Goal: Information Seeking & Learning: Learn about a topic

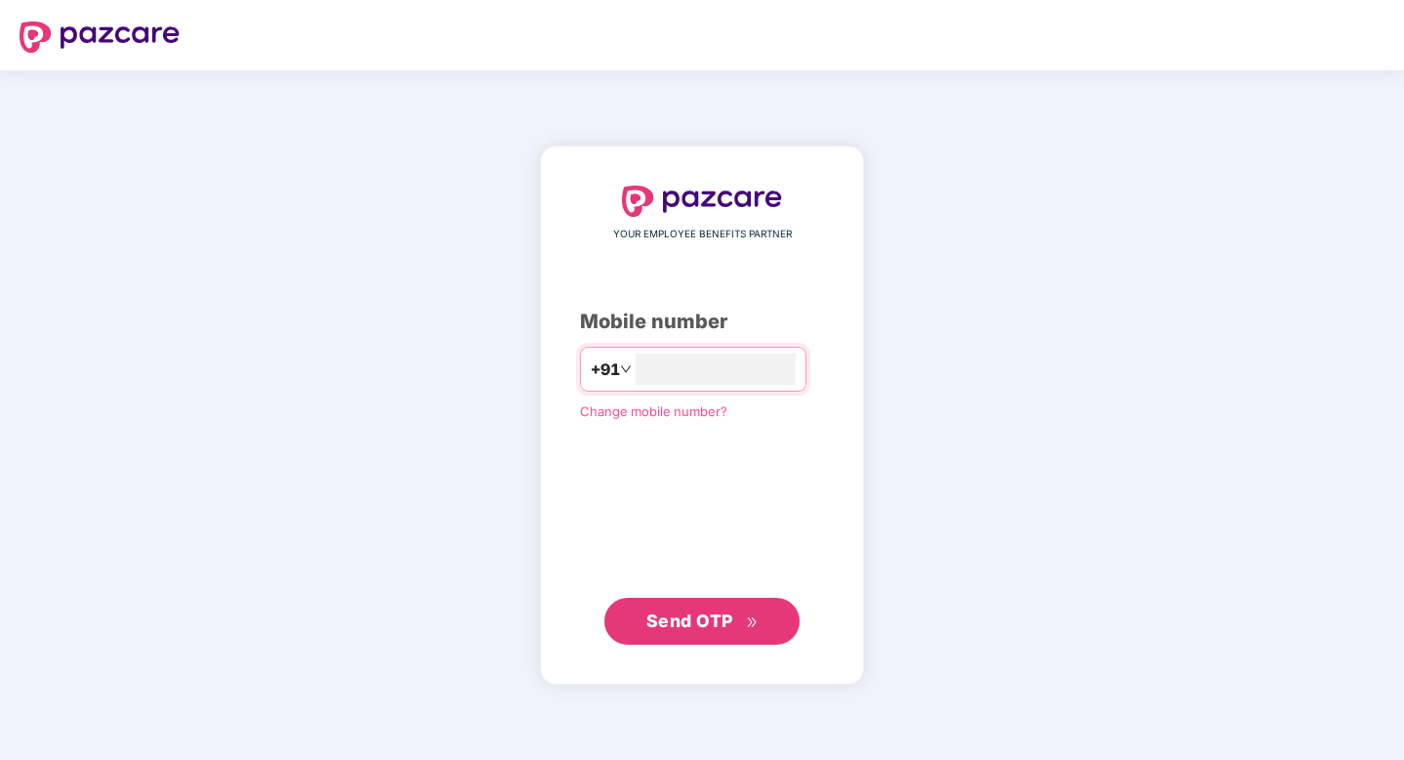
type input "**********"
click at [675, 629] on span "Send OTP" at bounding box center [689, 619] width 87 height 21
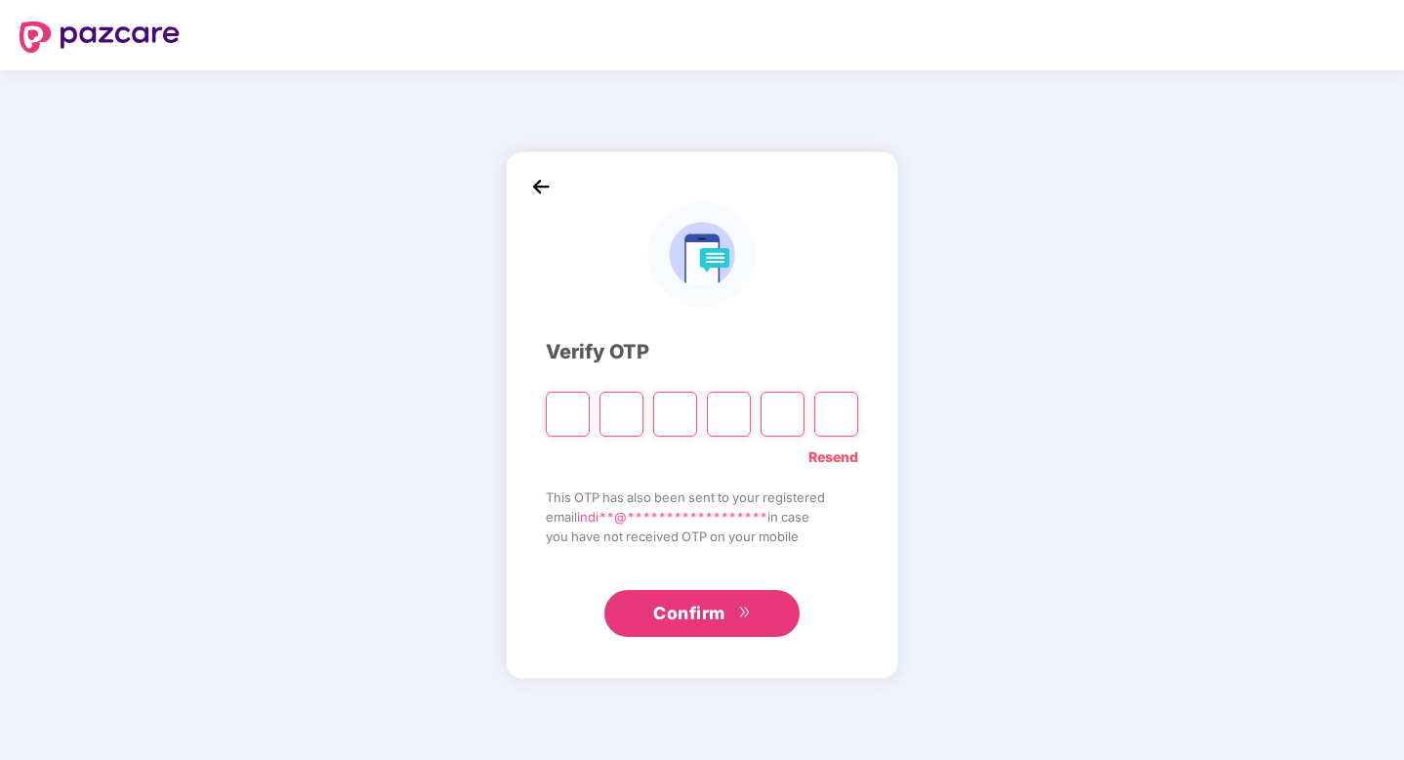
type input "*"
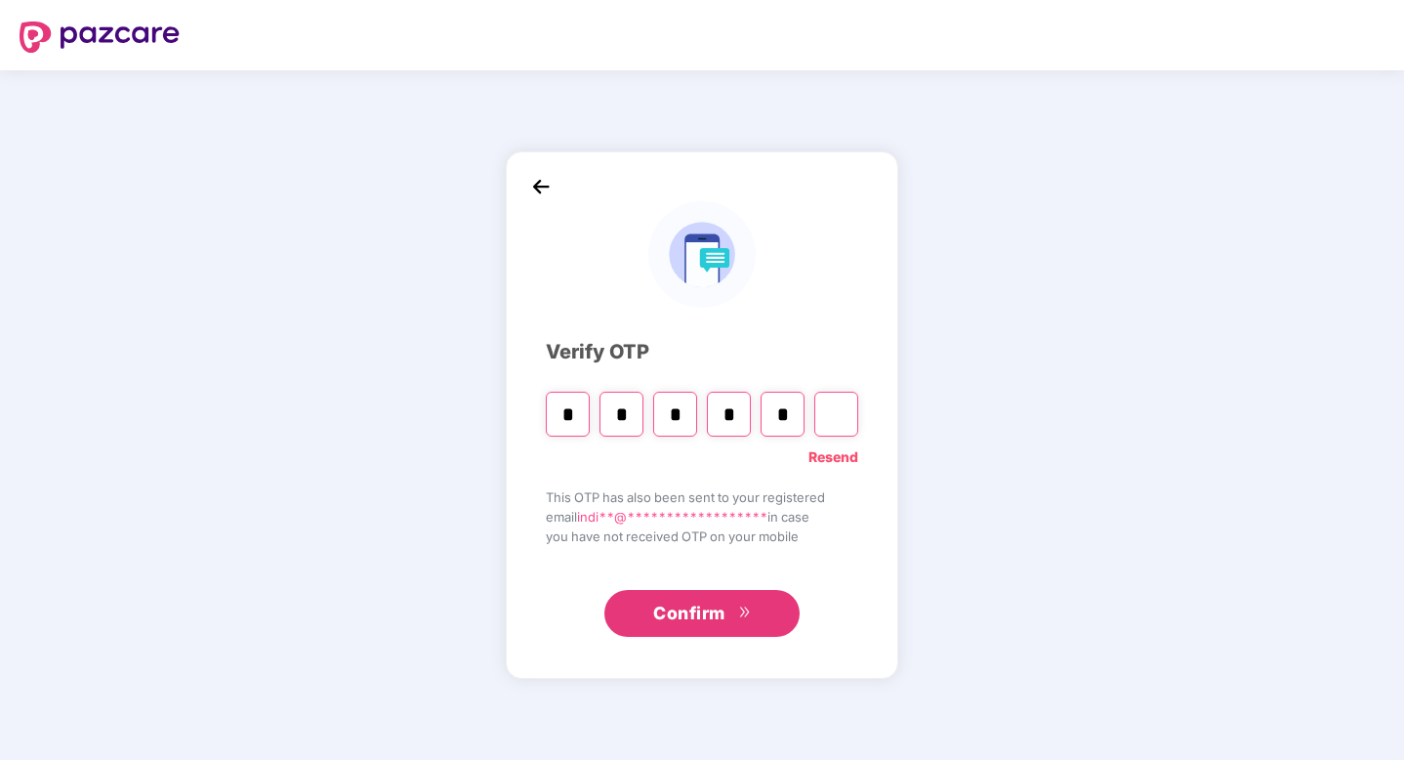
type input "*"
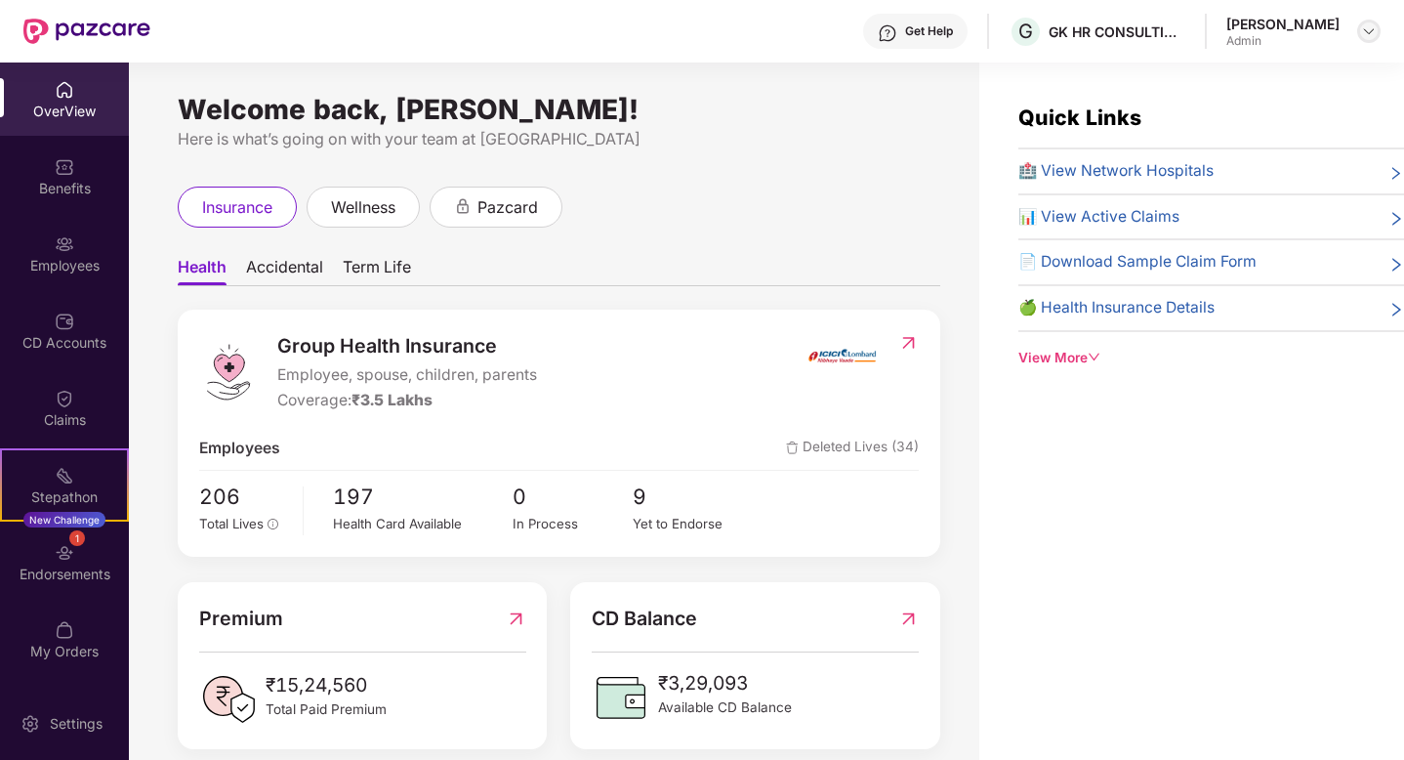
click at [1362, 32] on img at bounding box center [1369, 31] width 16 height 16
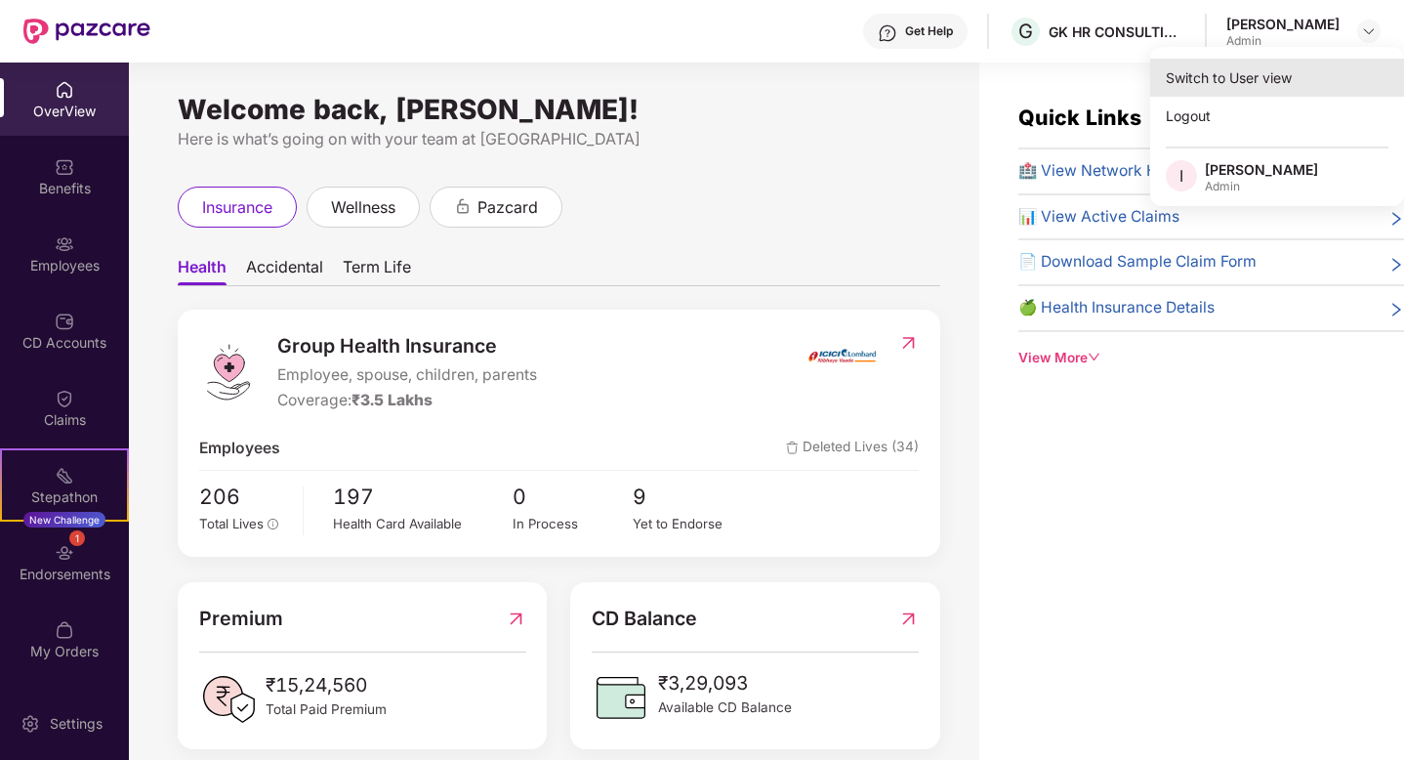
click at [1238, 86] on div "Switch to User view" at bounding box center [1277, 78] width 254 height 38
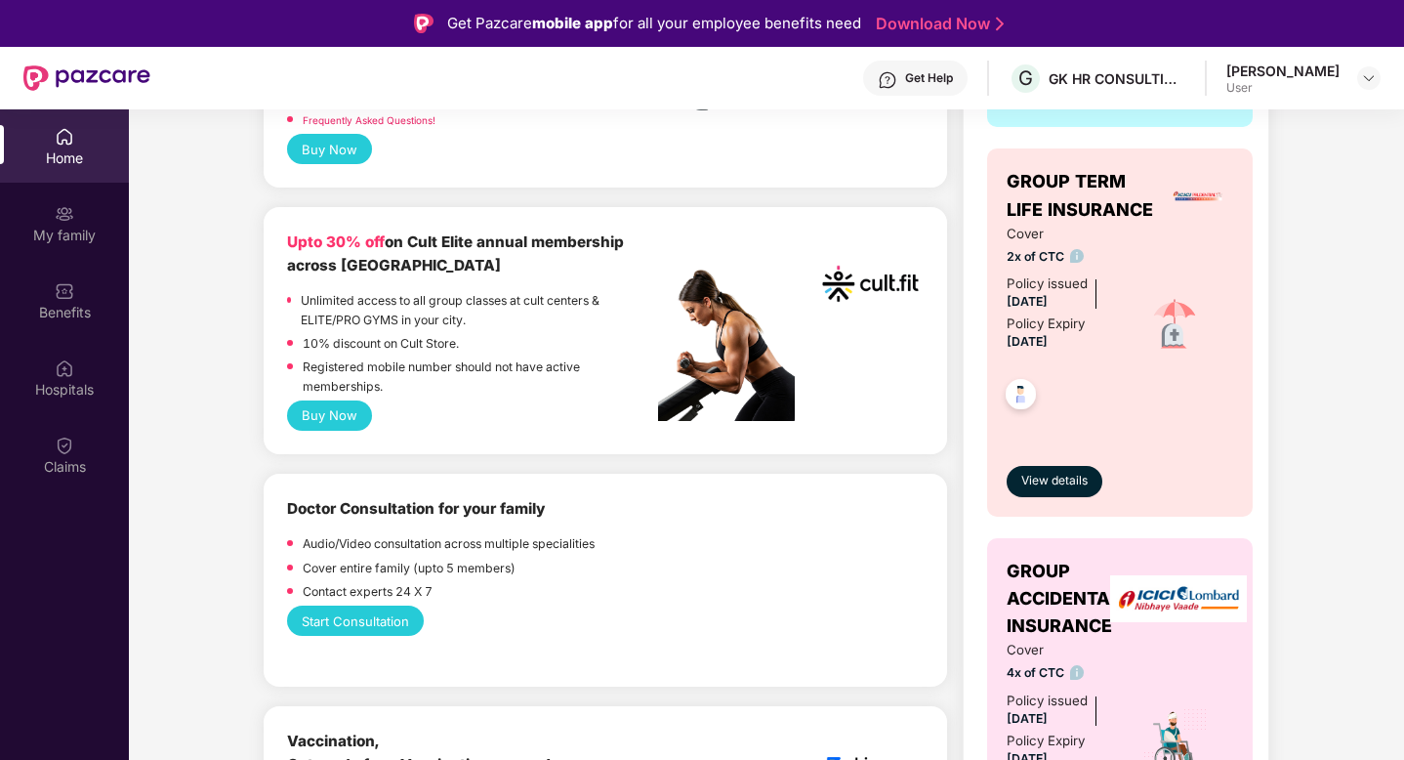
scroll to position [596, 0]
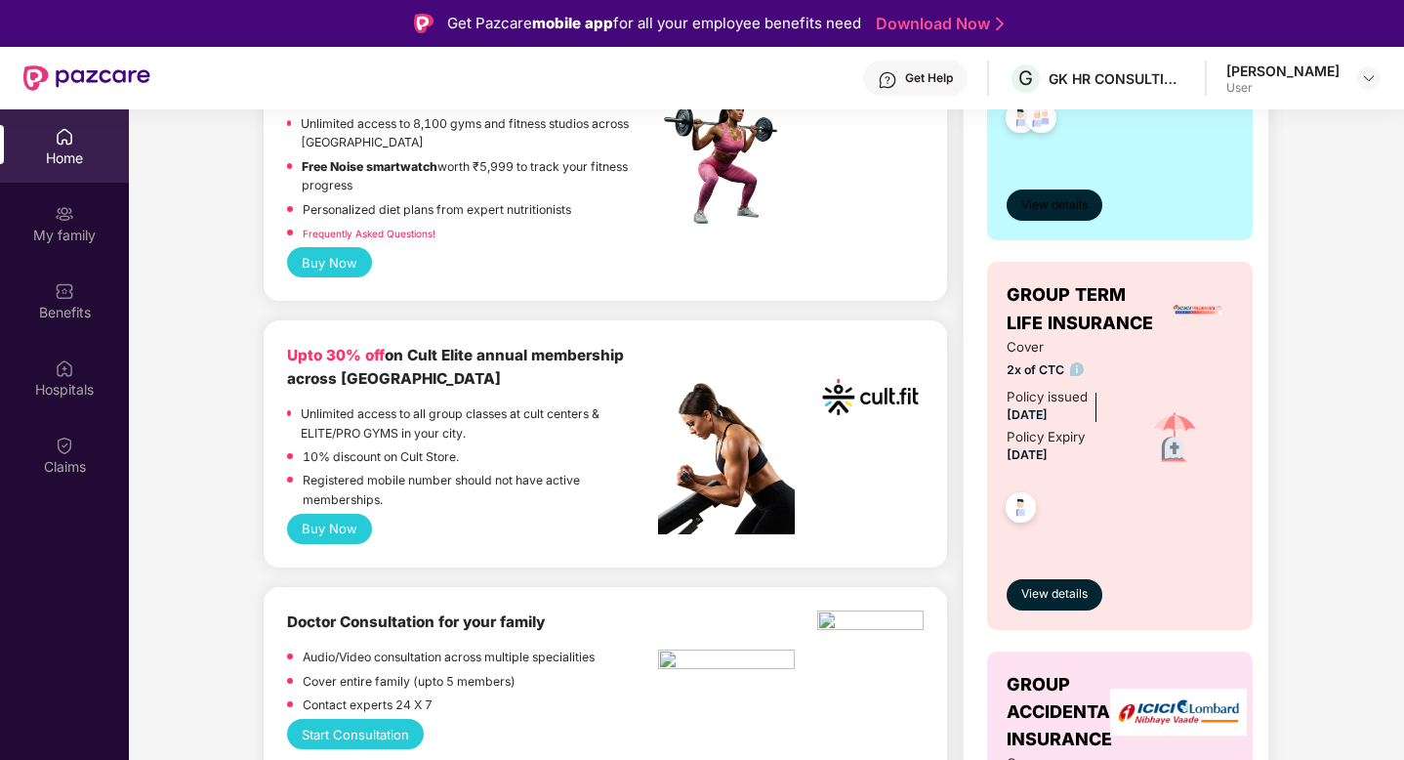
click at [1040, 194] on button "View details" at bounding box center [1055, 204] width 96 height 31
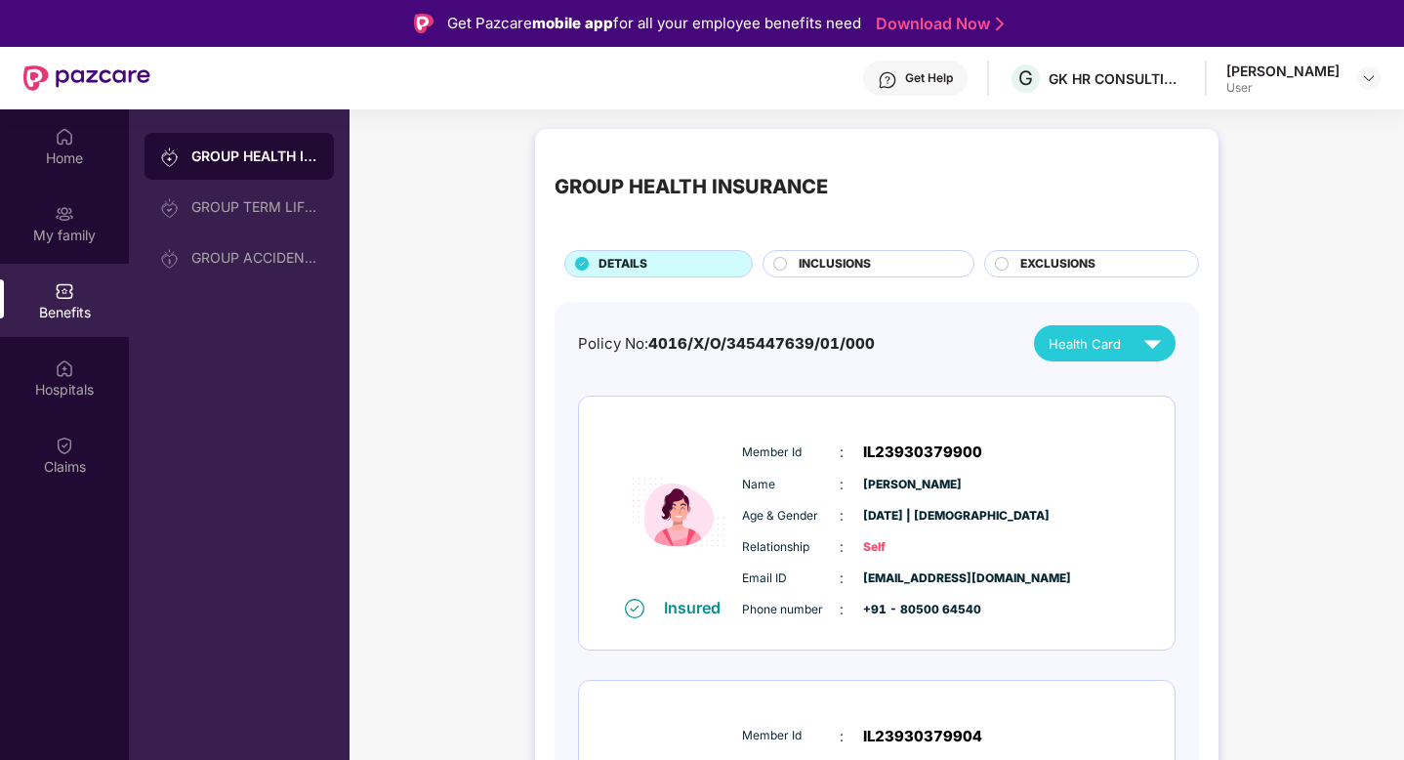
click at [216, 230] on div "GROUP HEALTH INSURANCE GROUP TERM LIFE INSURANCE GROUP ACCIDENTAL INSURANCE" at bounding box center [239, 207] width 189 height 148
click at [229, 204] on div "GROUP TERM LIFE INSURANCE" at bounding box center [254, 207] width 127 height 16
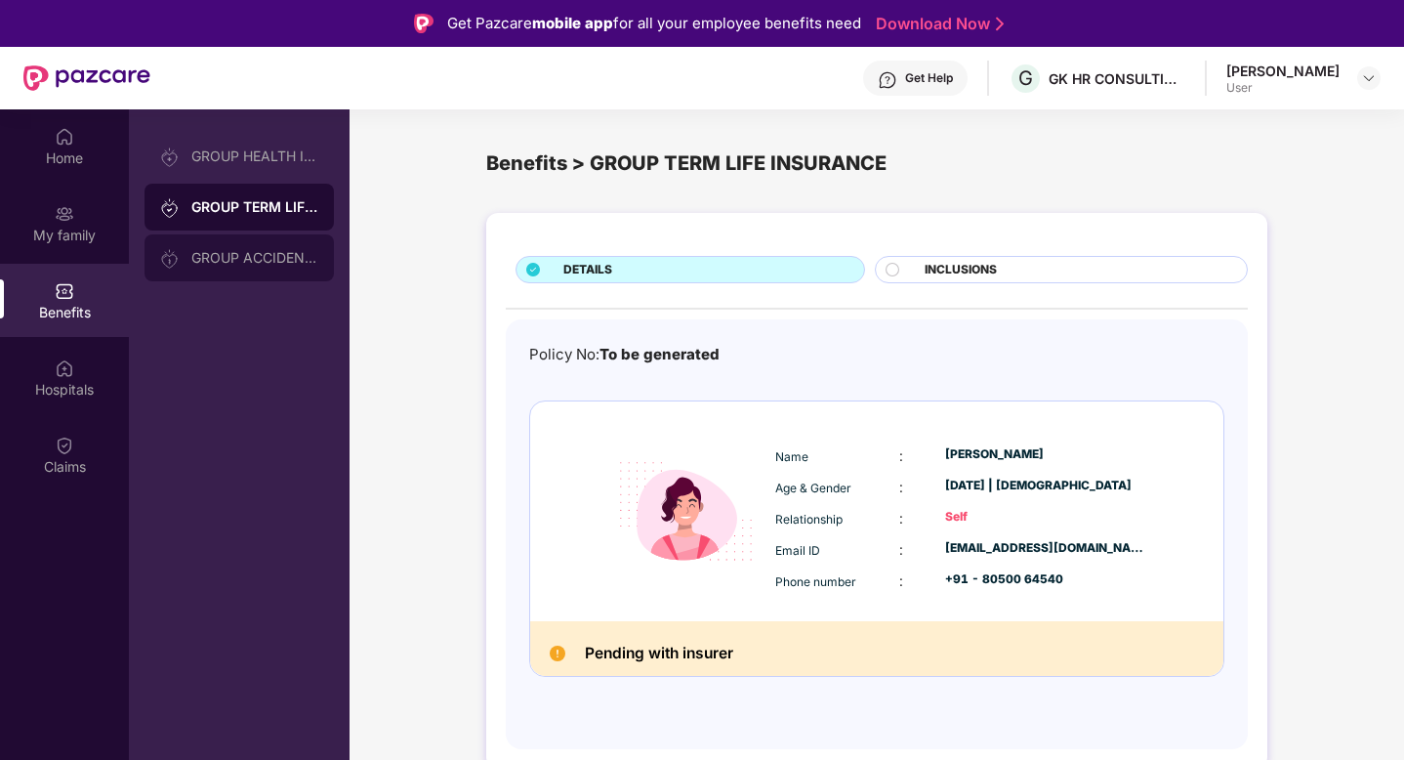
click at [269, 267] on div "GROUP ACCIDENTAL INSURANCE" at bounding box center [239, 257] width 189 height 47
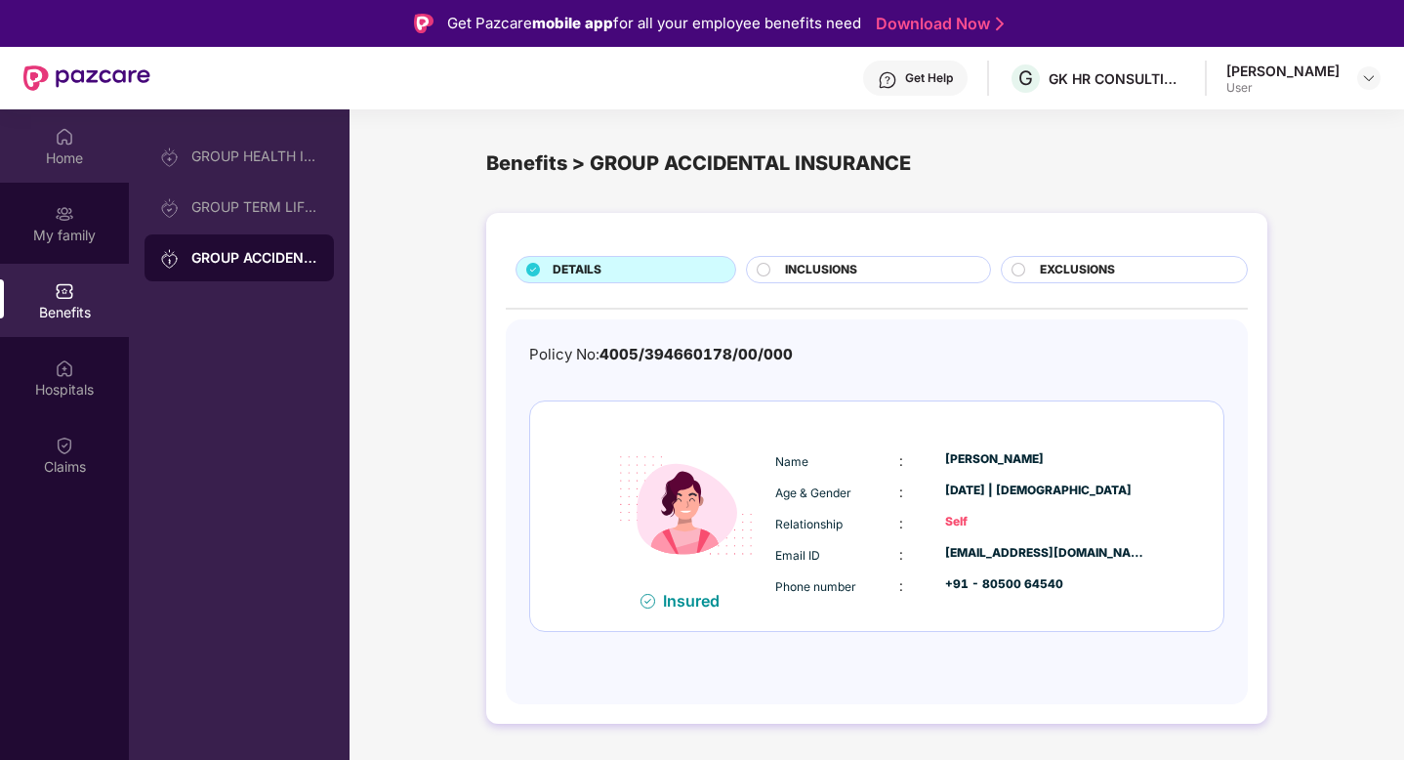
click at [71, 145] on img at bounding box center [65, 137] width 20 height 20
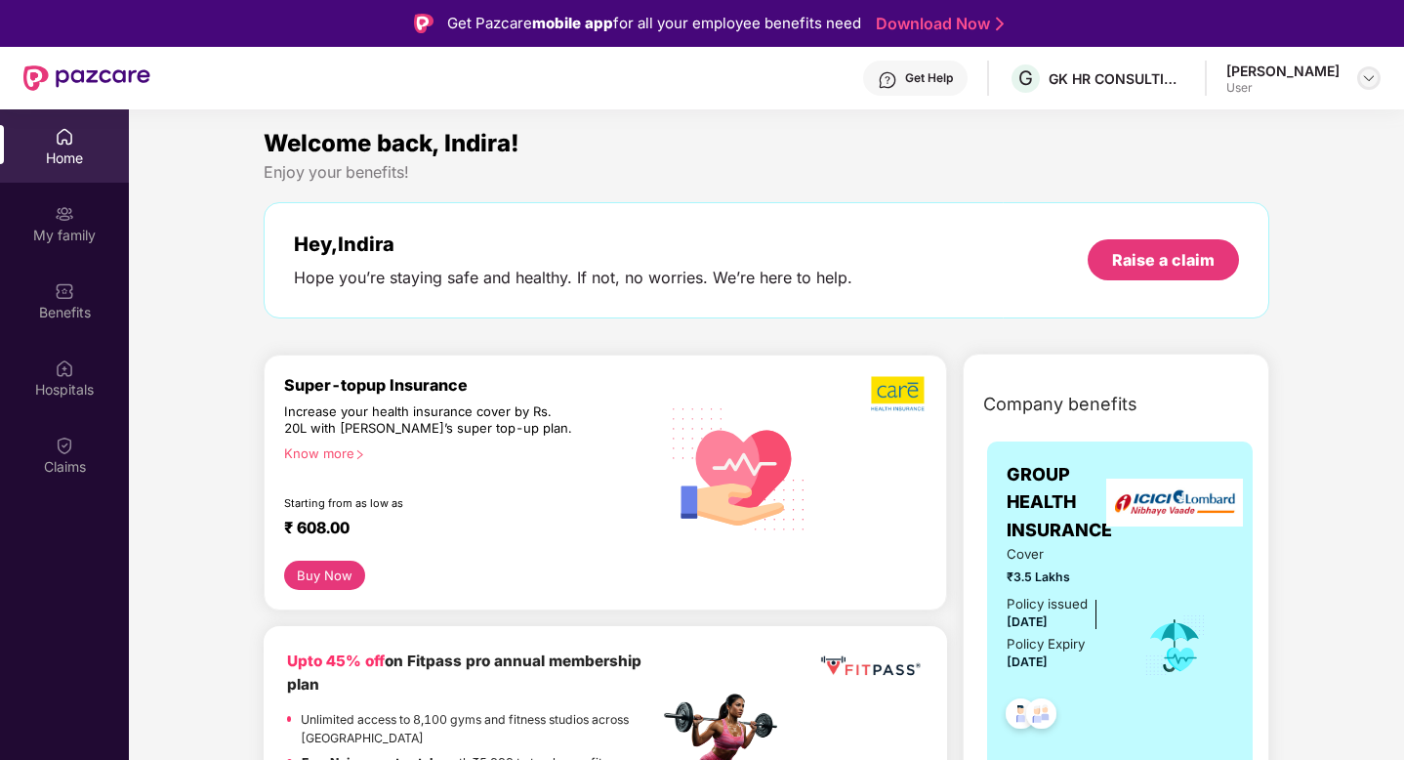
click at [1369, 77] on img at bounding box center [1369, 78] width 16 height 16
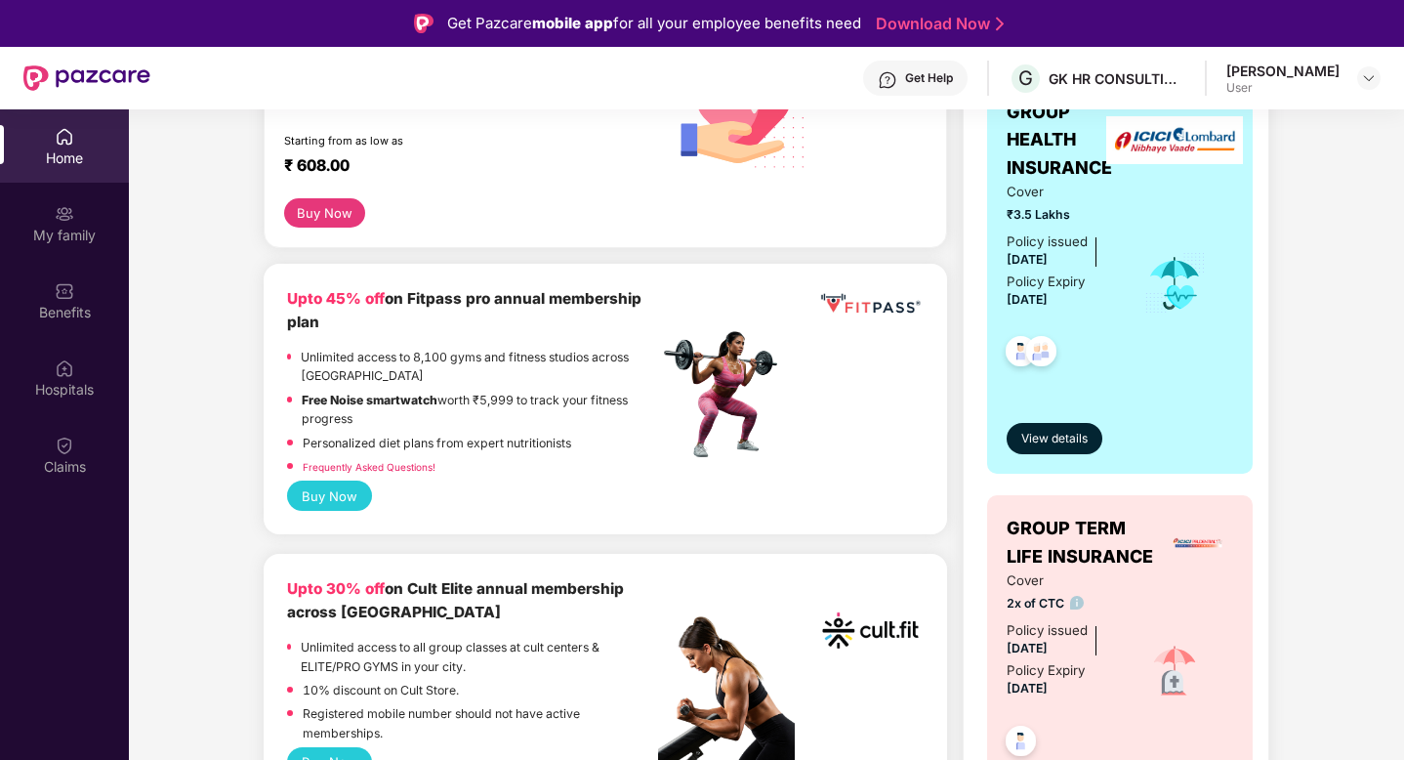
scroll to position [359, 0]
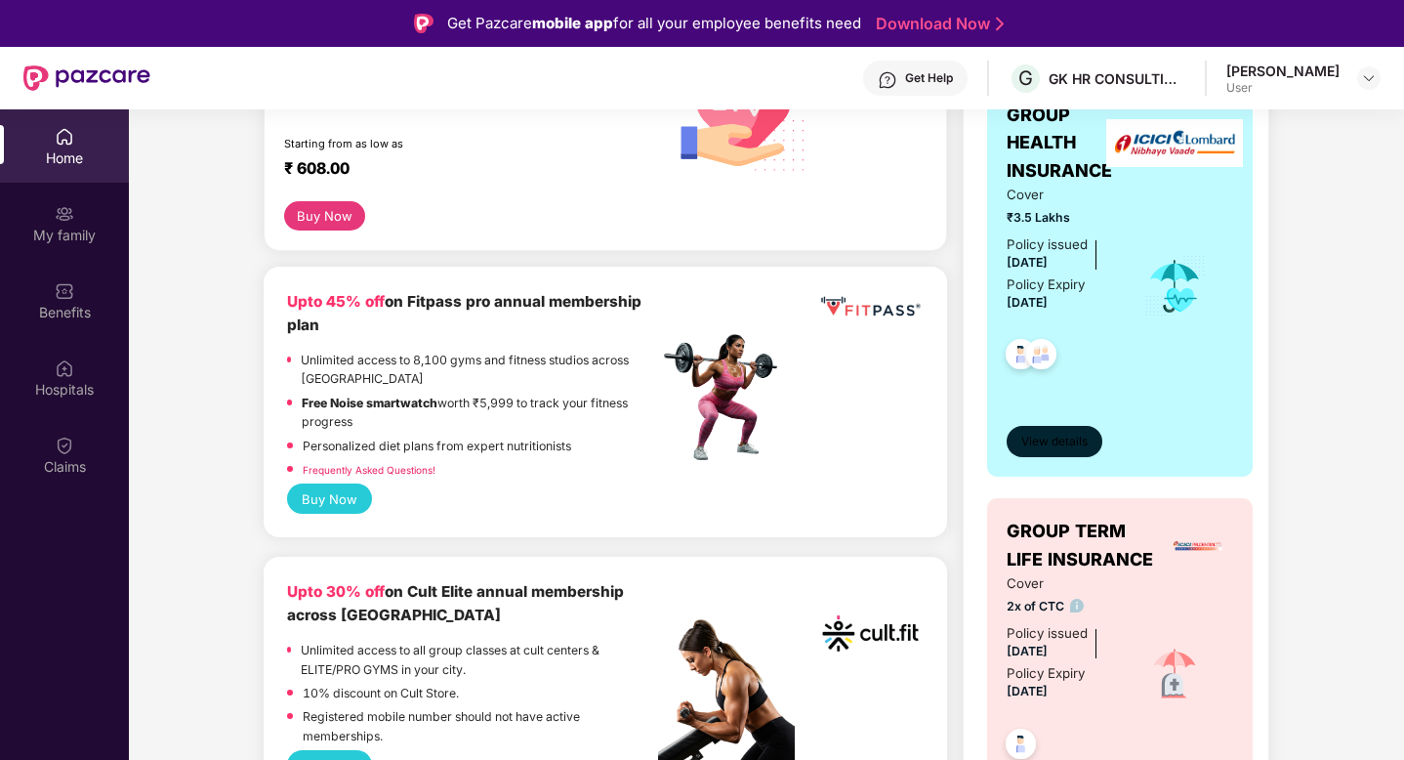
click at [1078, 434] on span "View details" at bounding box center [1054, 442] width 66 height 19
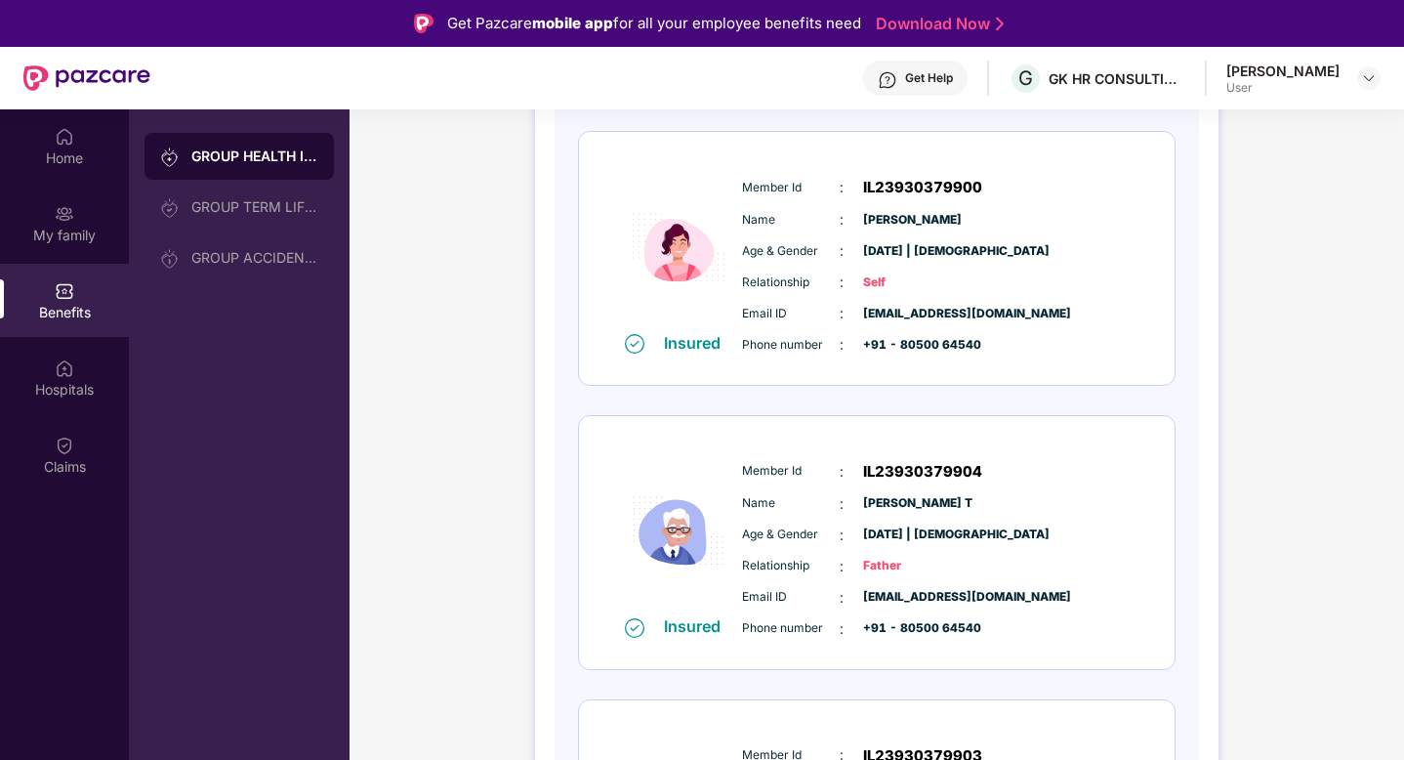
scroll to position [274, 0]
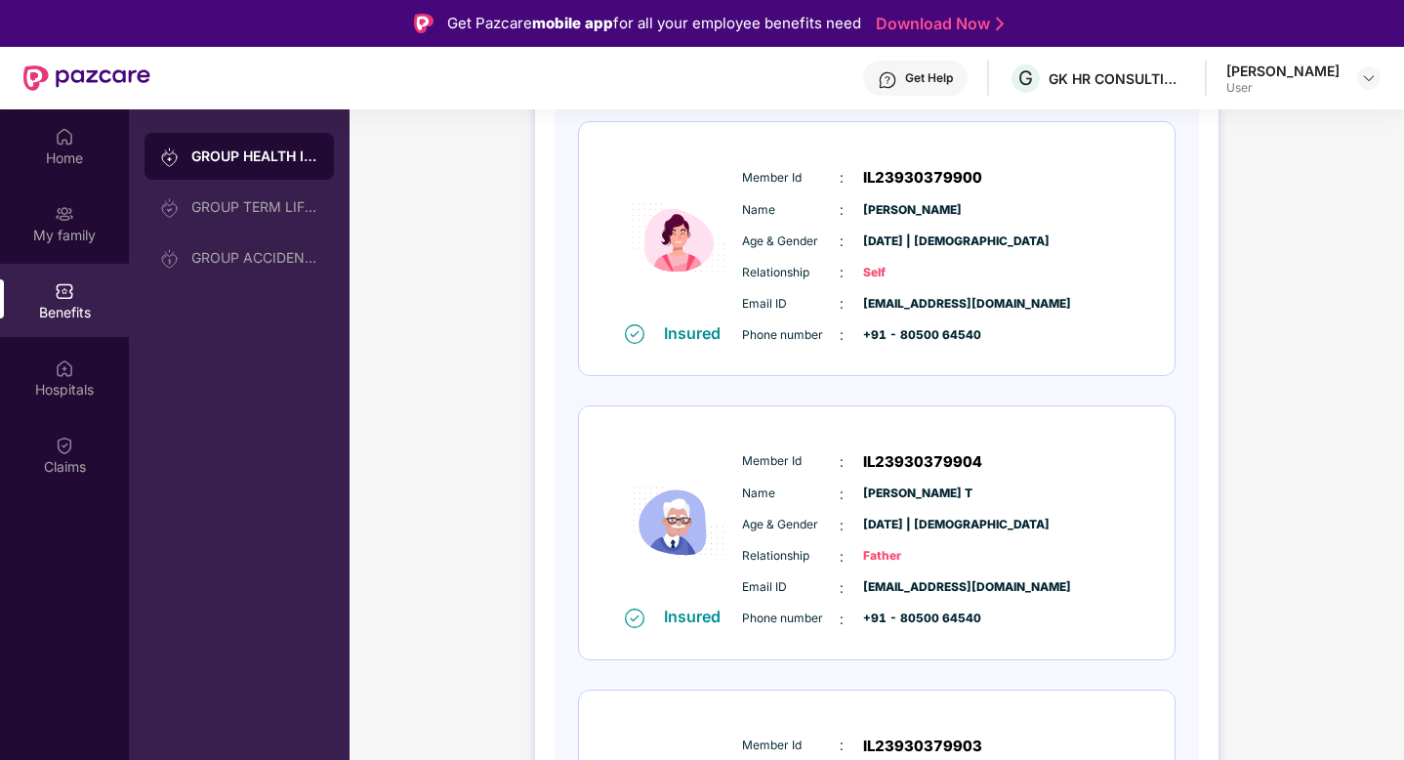
drag, startPoint x: 240, startPoint y: 203, endPoint x: 536, endPoint y: 296, distance: 310.1
click at [240, 204] on div "GROUP TERM LIFE INSURANCE" at bounding box center [254, 207] width 127 height 16
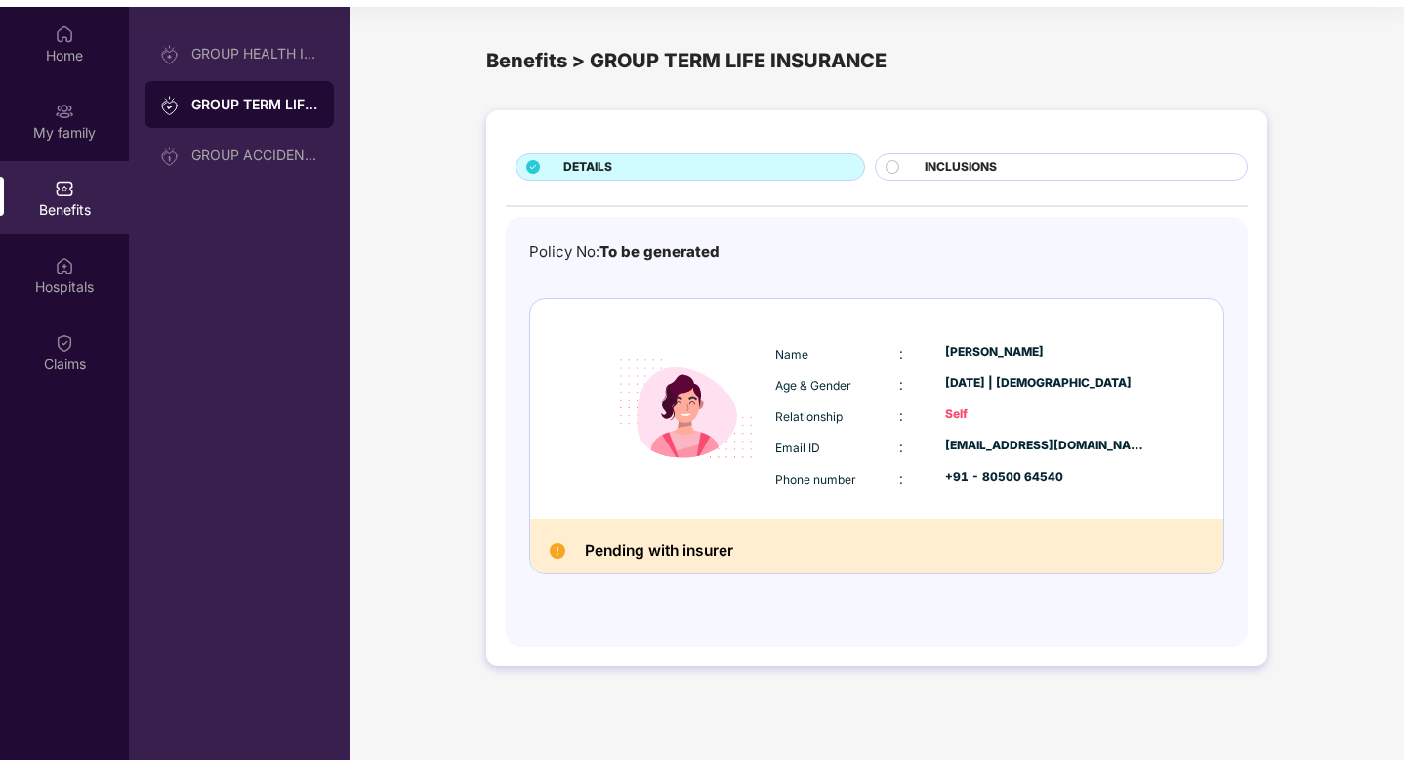
scroll to position [109, 0]
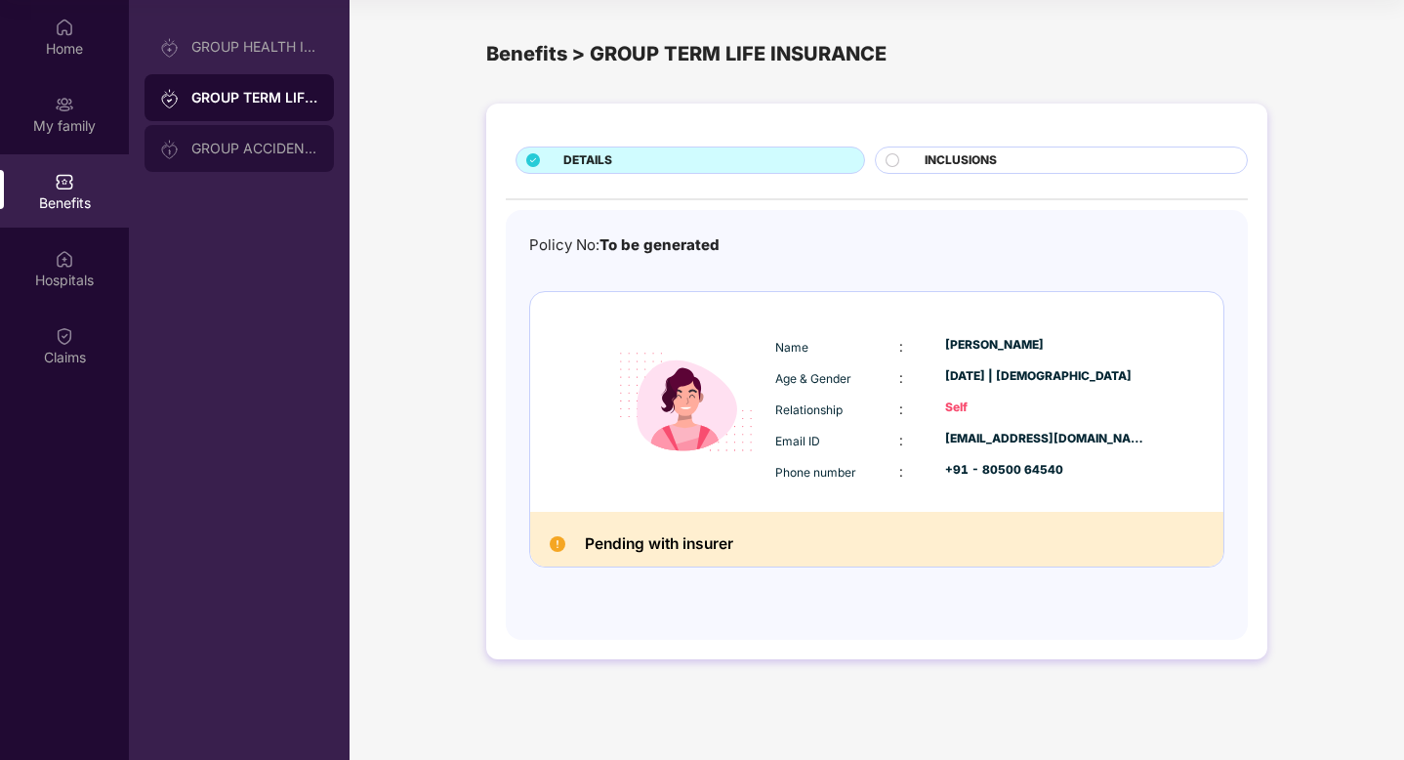
click at [235, 146] on div "GROUP ACCIDENTAL INSURANCE" at bounding box center [254, 149] width 127 height 16
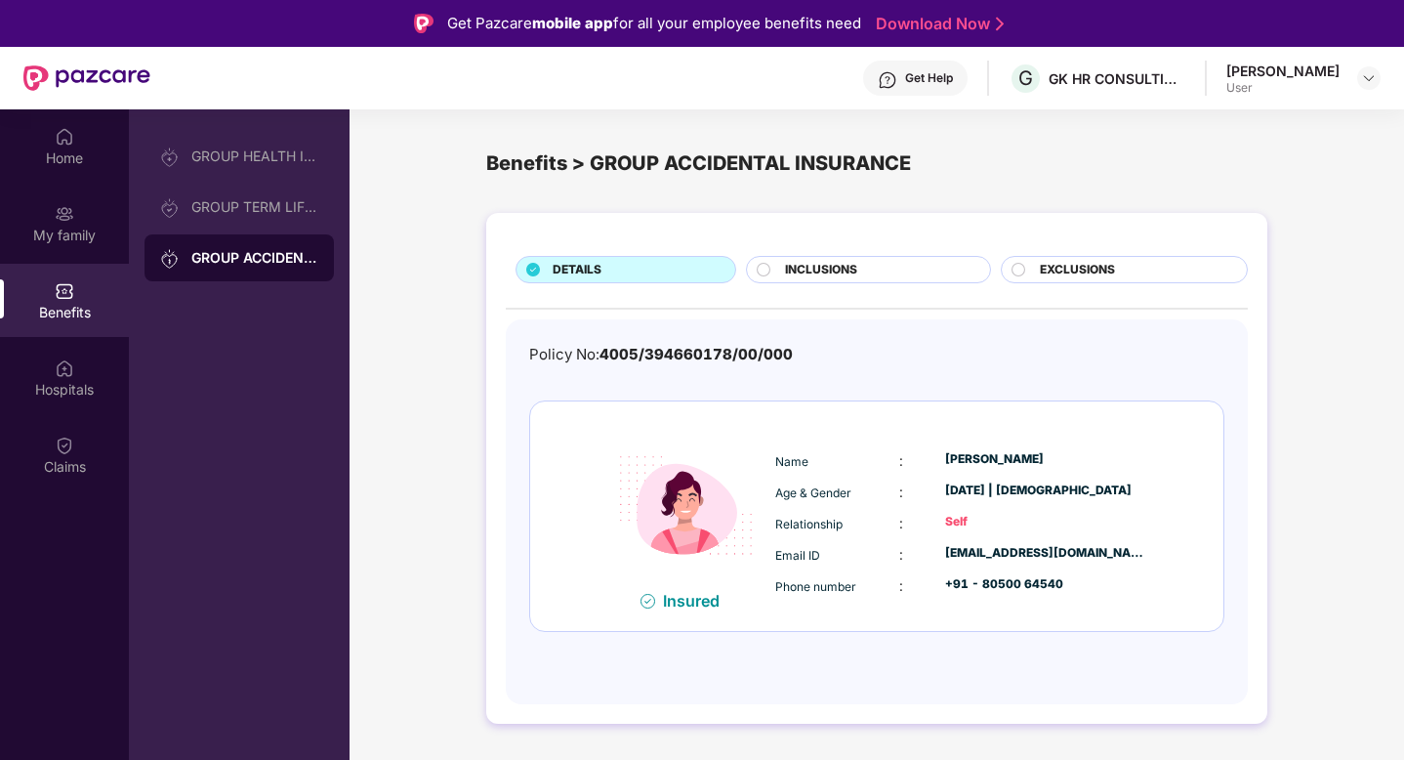
click at [870, 281] on div "INCLUSIONS" at bounding box center [877, 271] width 204 height 21
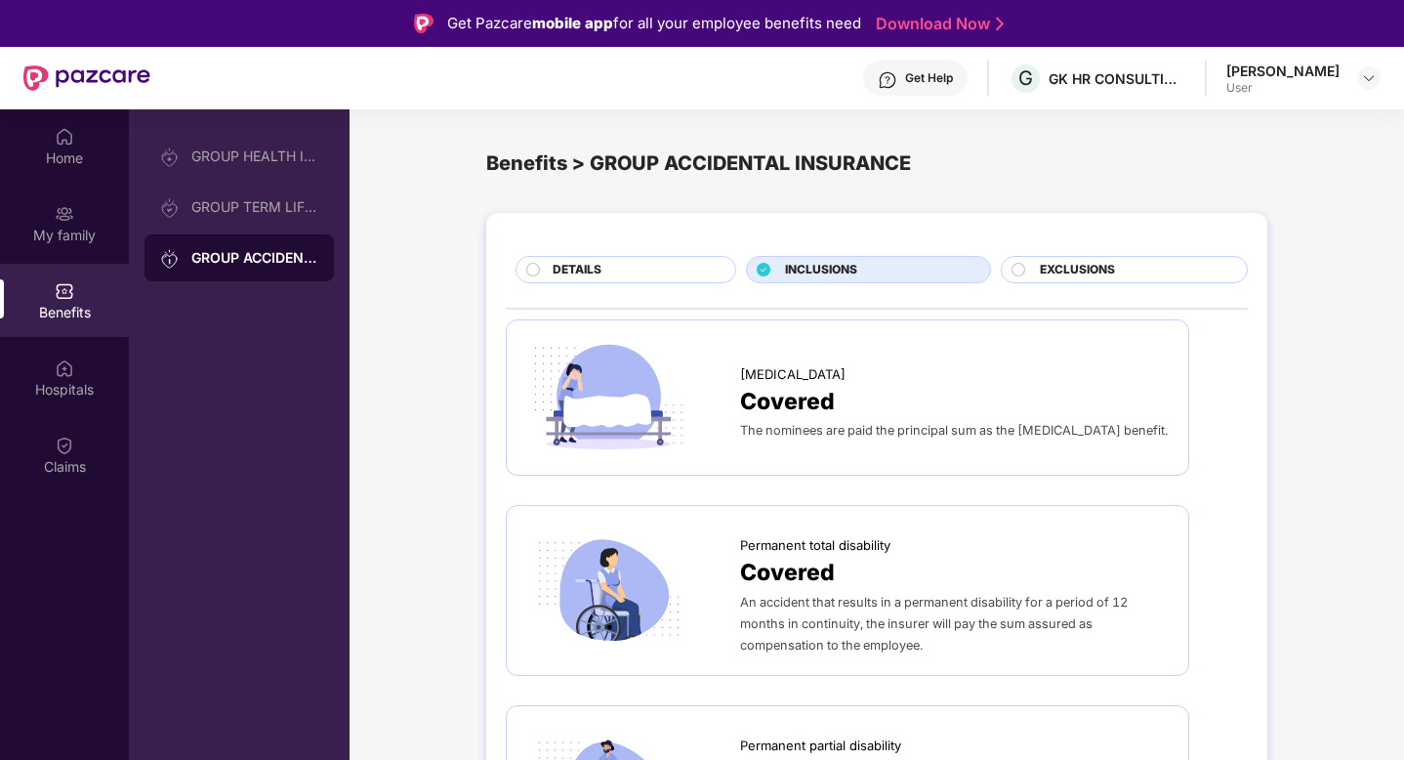
click at [1106, 274] on span "EXCLUSIONS" at bounding box center [1077, 270] width 75 height 19
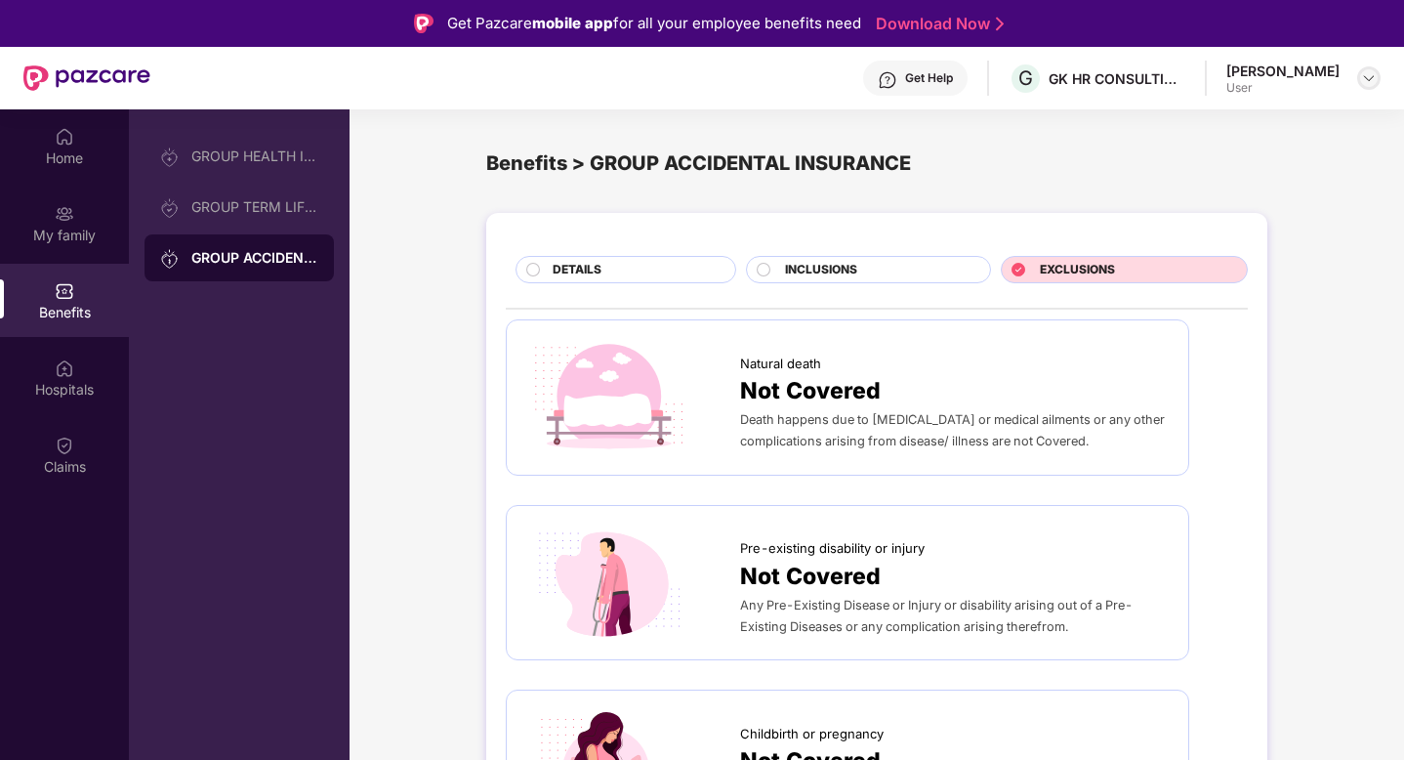
click at [1360, 80] on div at bounding box center [1368, 77] width 23 height 23
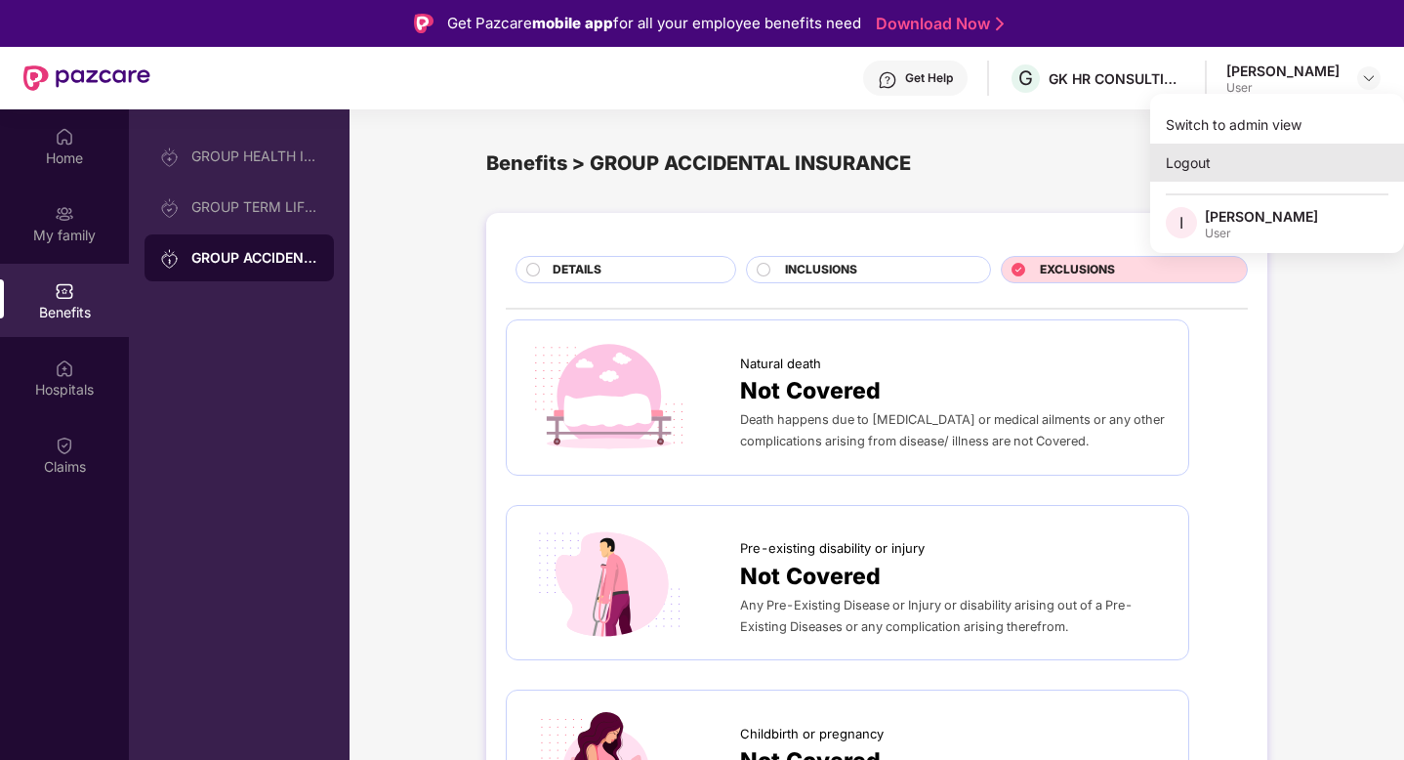
click at [1240, 154] on div "Logout" at bounding box center [1277, 163] width 254 height 38
